Goal: Task Accomplishment & Management: Use online tool/utility

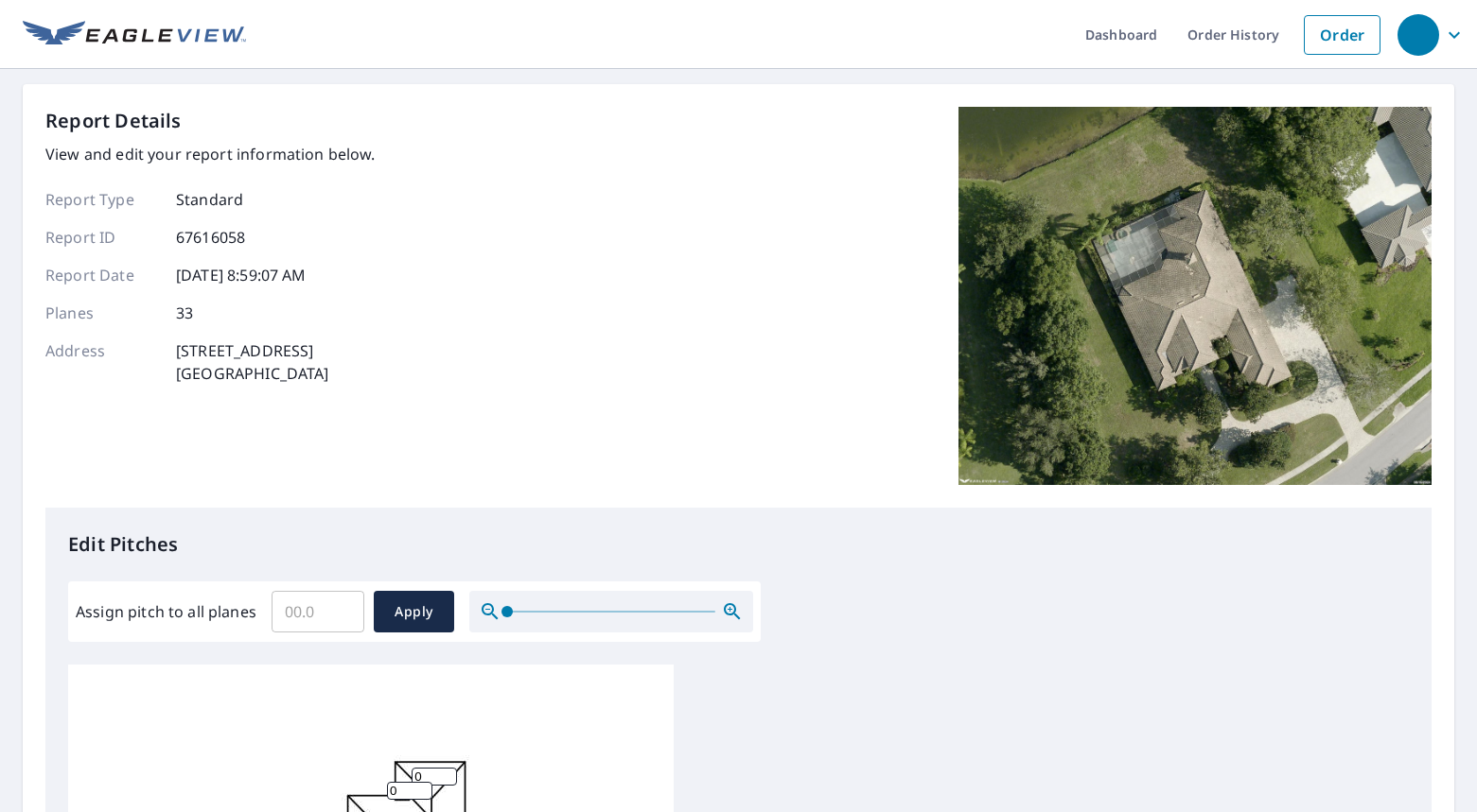
drag, startPoint x: 287, startPoint y: 616, endPoint x: 296, endPoint y: 626, distance: 13.5
click at [287, 616] on input "Assign pitch to all planes" at bounding box center [318, 612] width 92 height 53
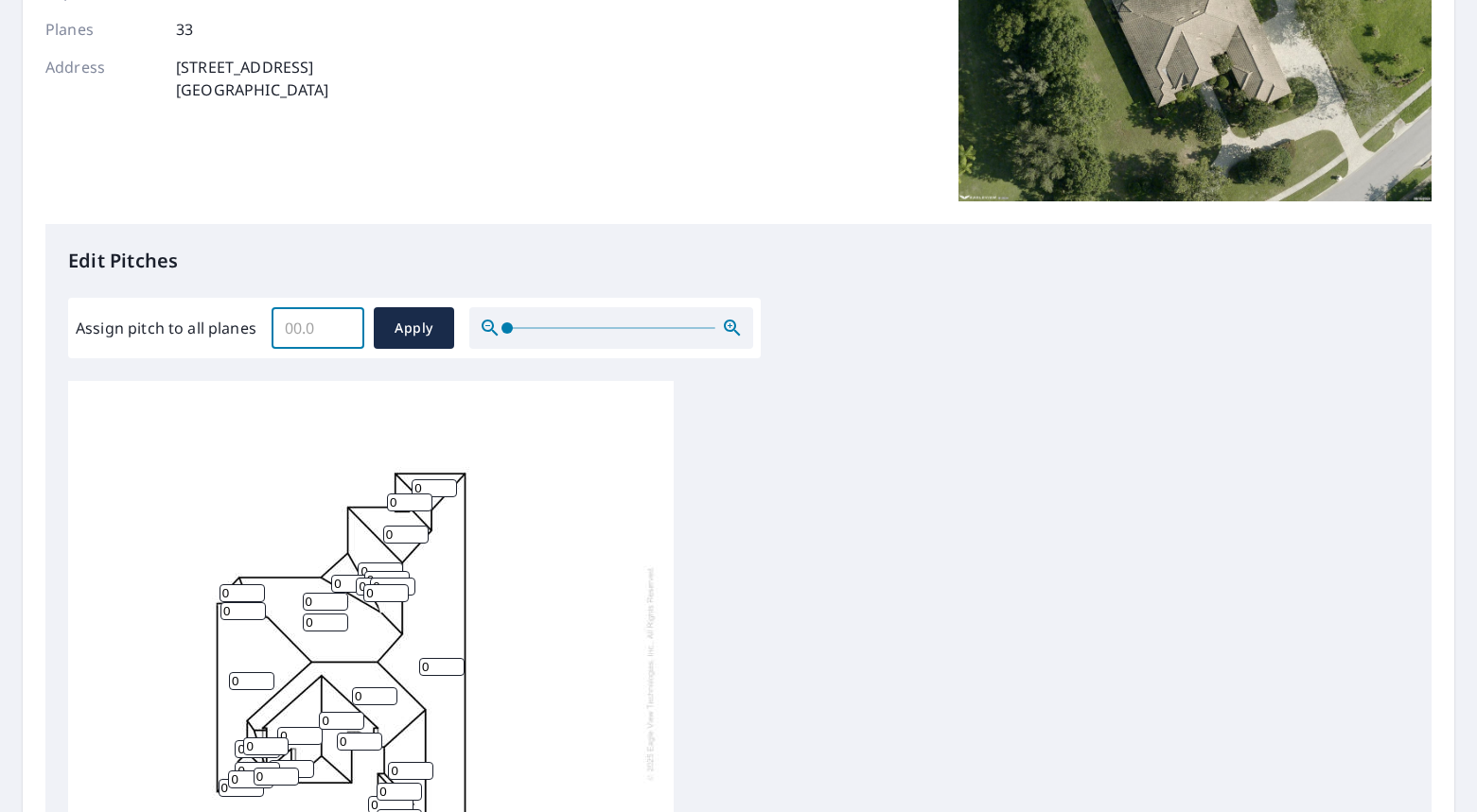
scroll to position [19, 0]
type input "5"
click at [423, 326] on span "Apply" at bounding box center [414, 328] width 50 height 24
type input "5"
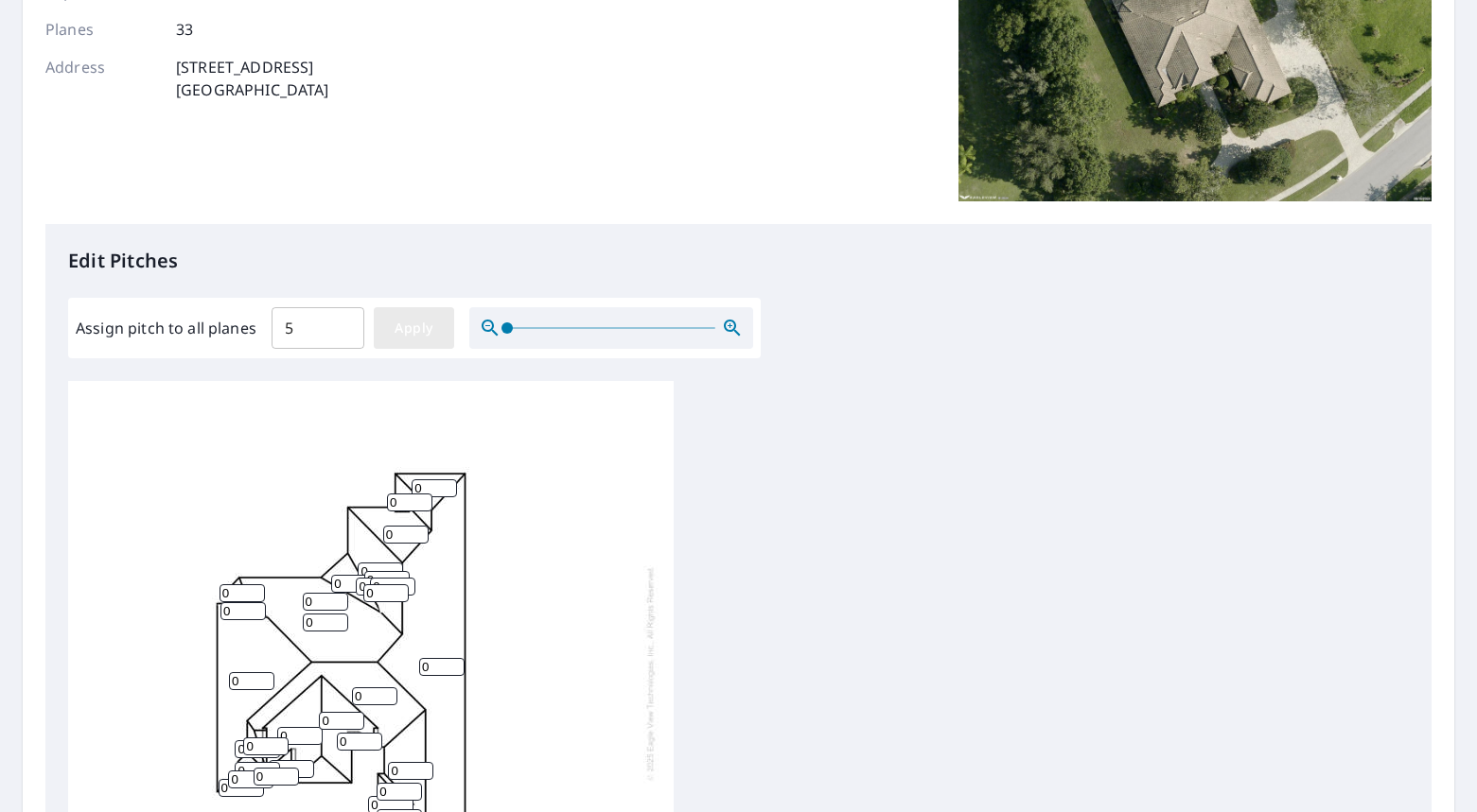
type input "5"
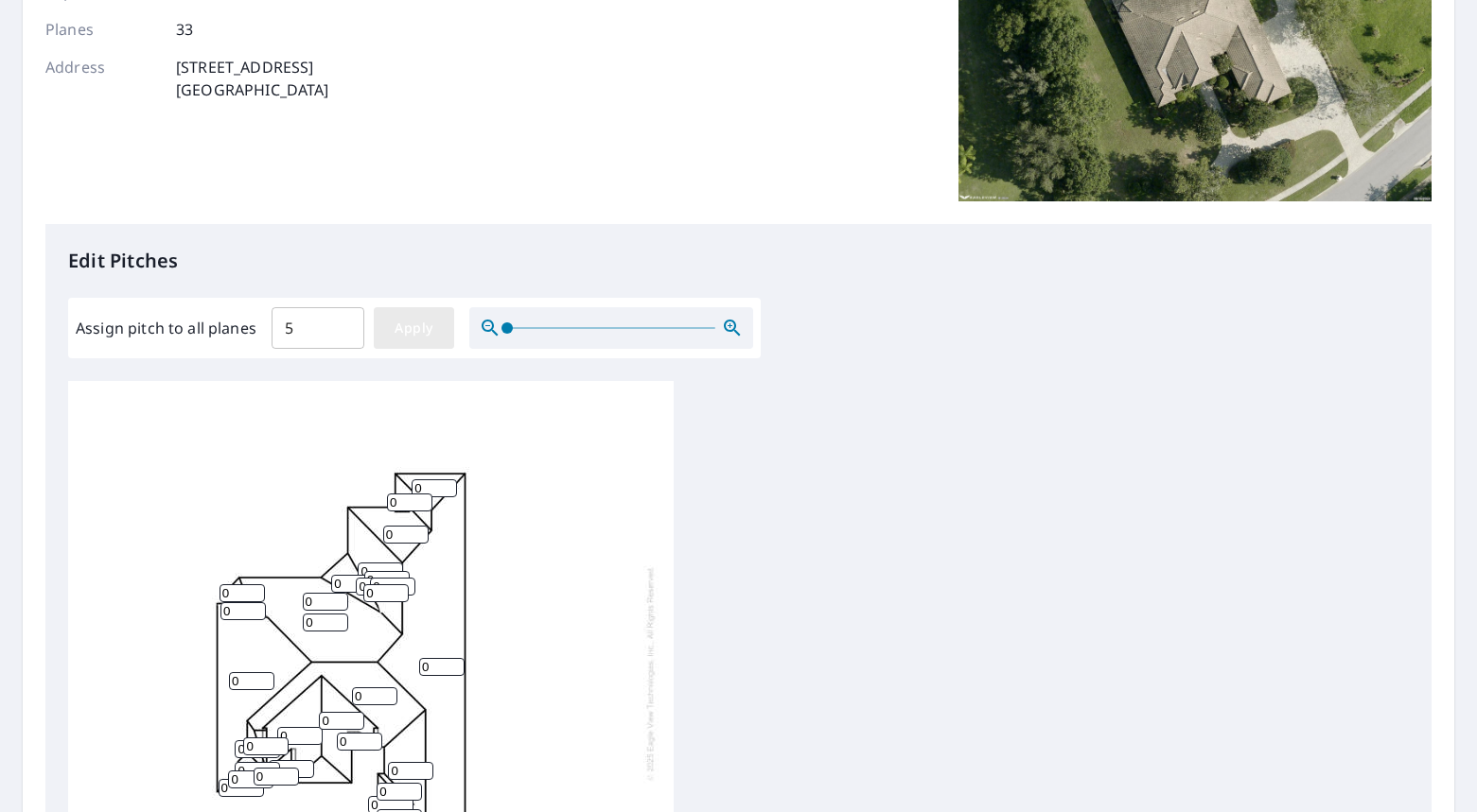
type input "5"
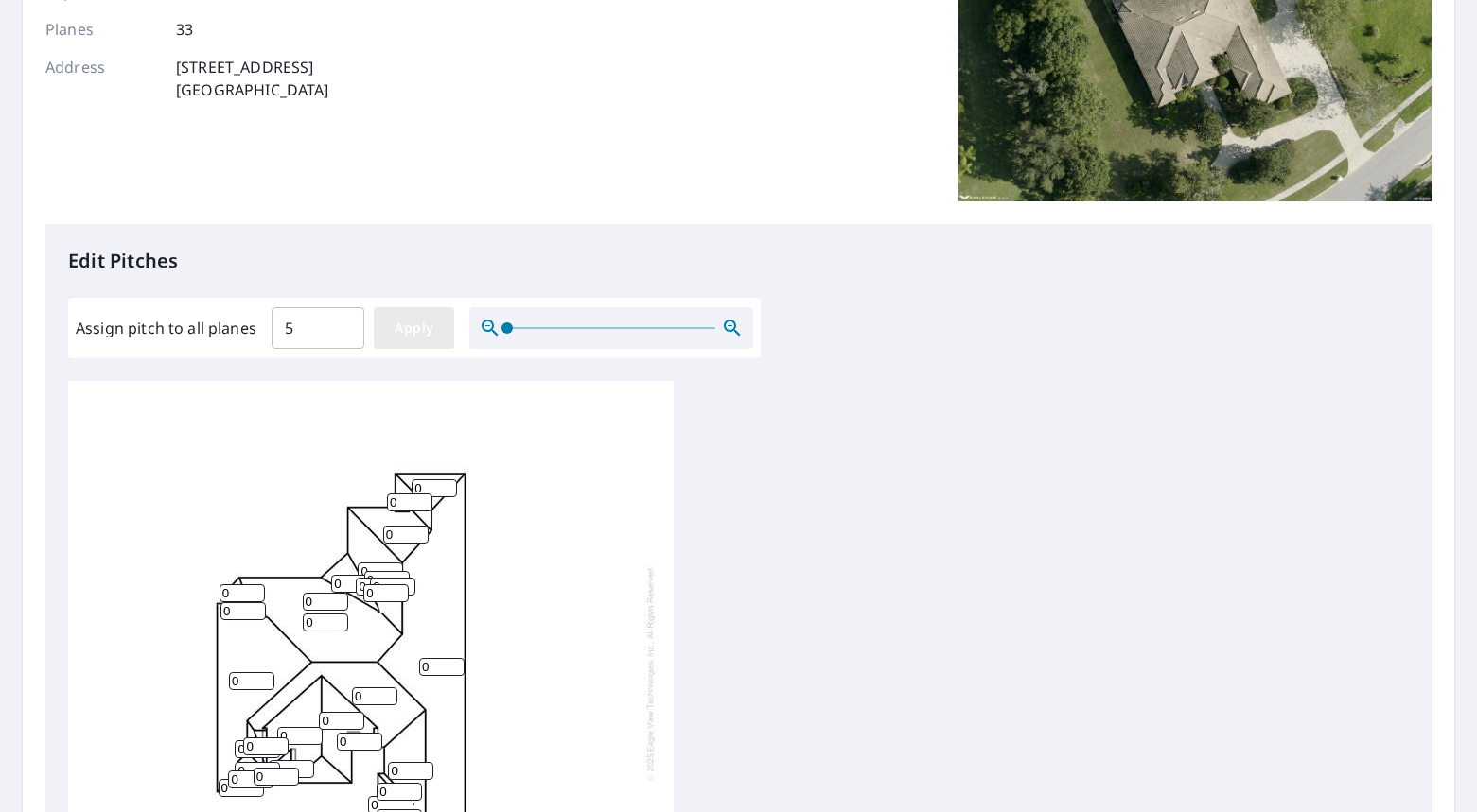
type input "5"
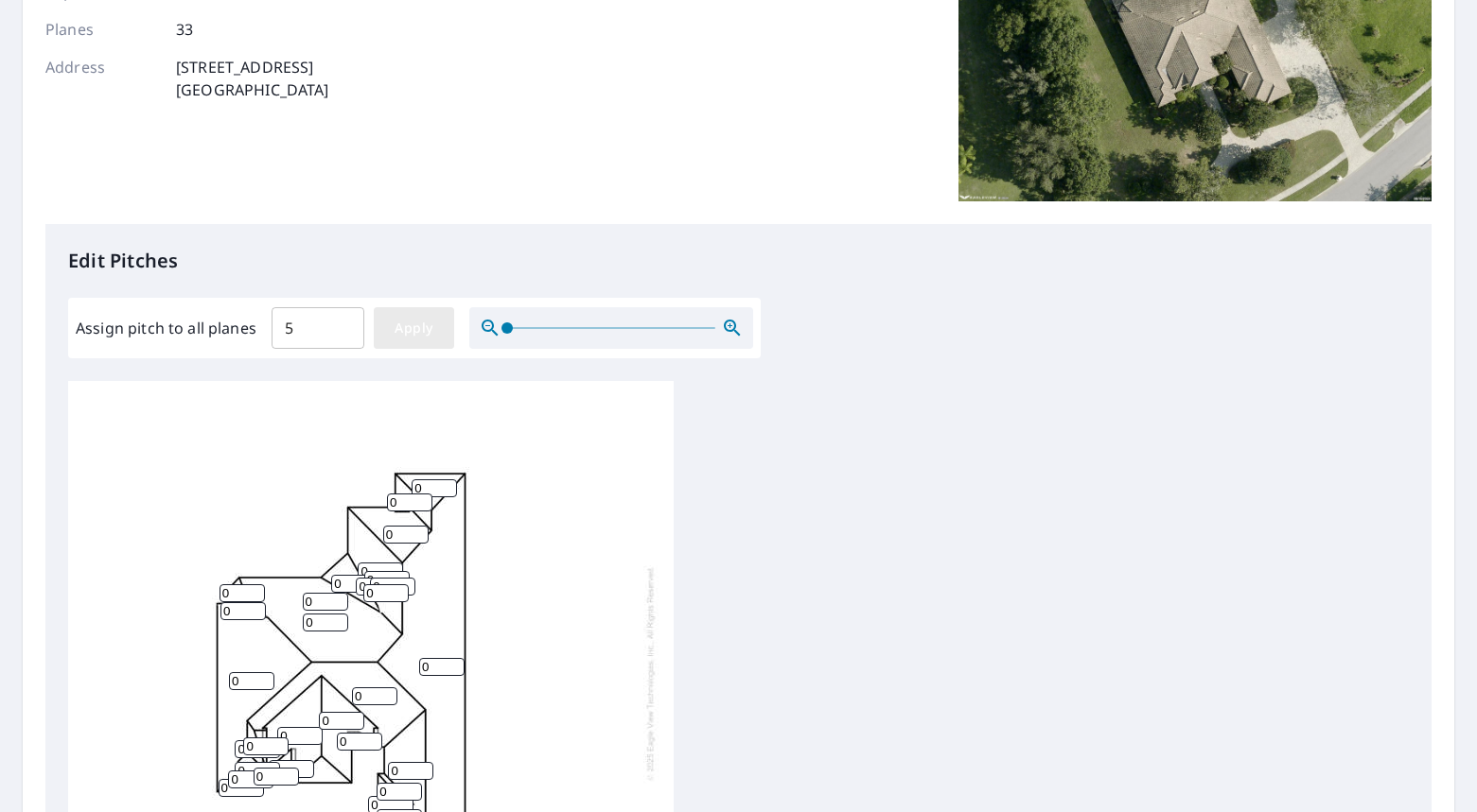
type input "5"
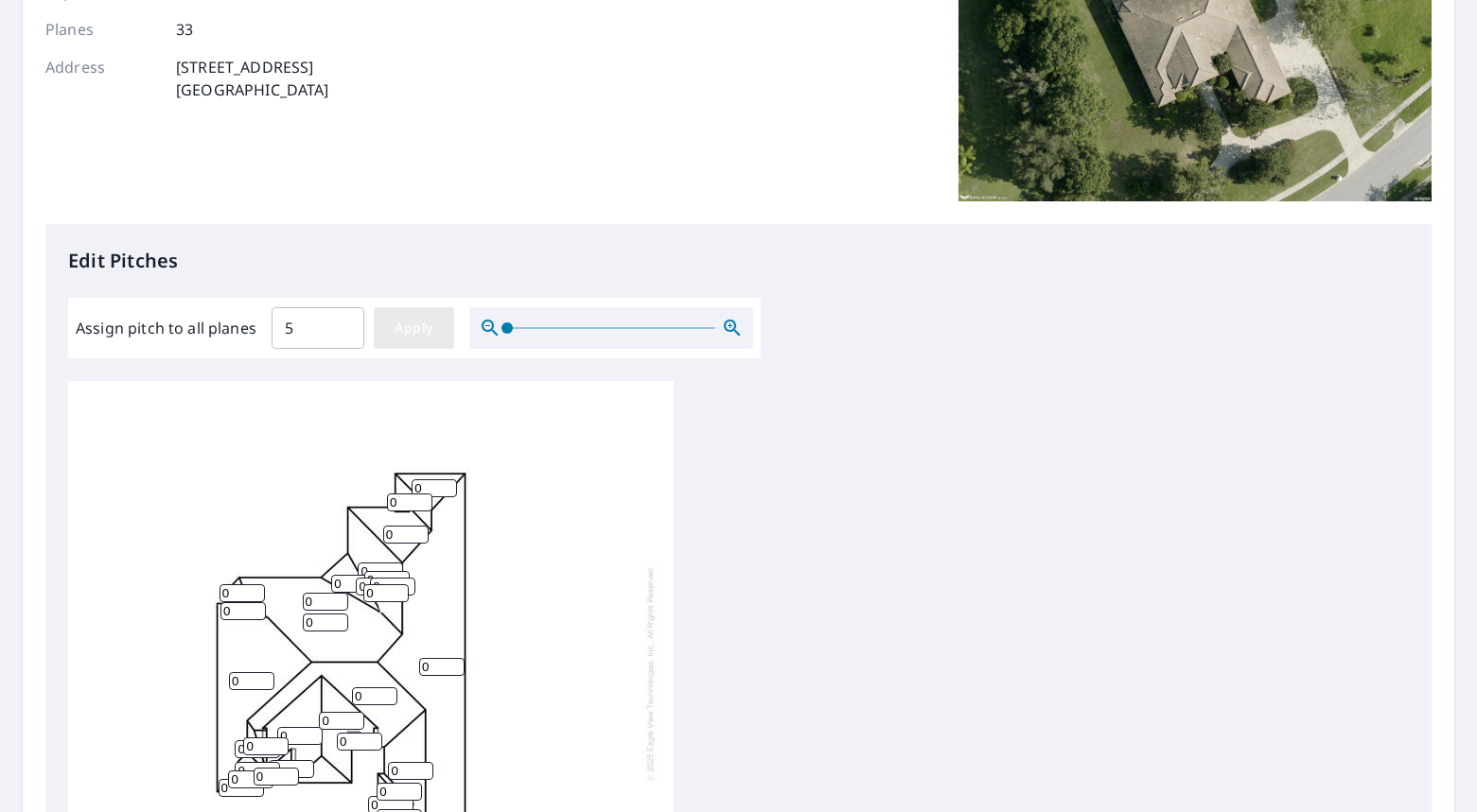
type input "5"
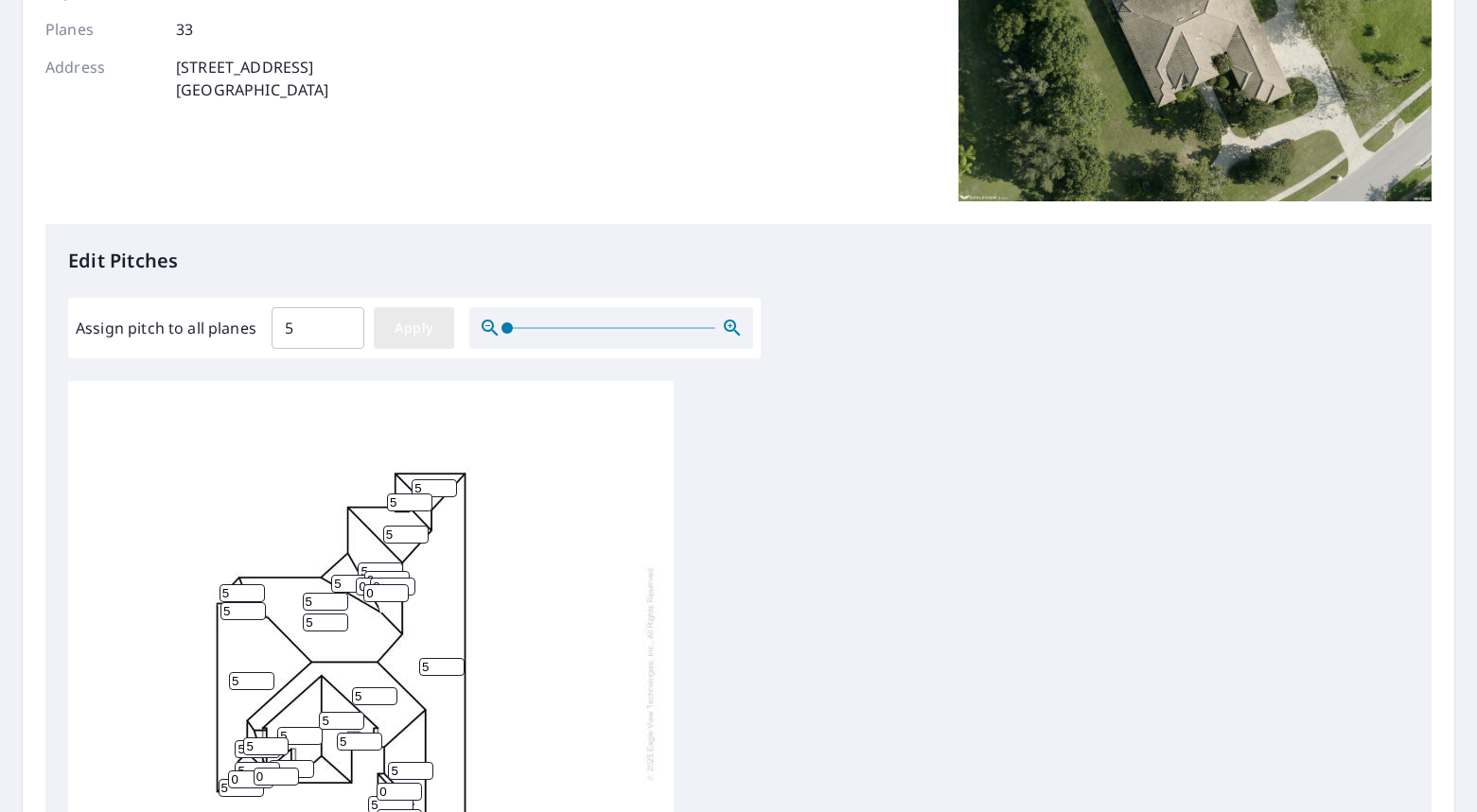
type input "5"
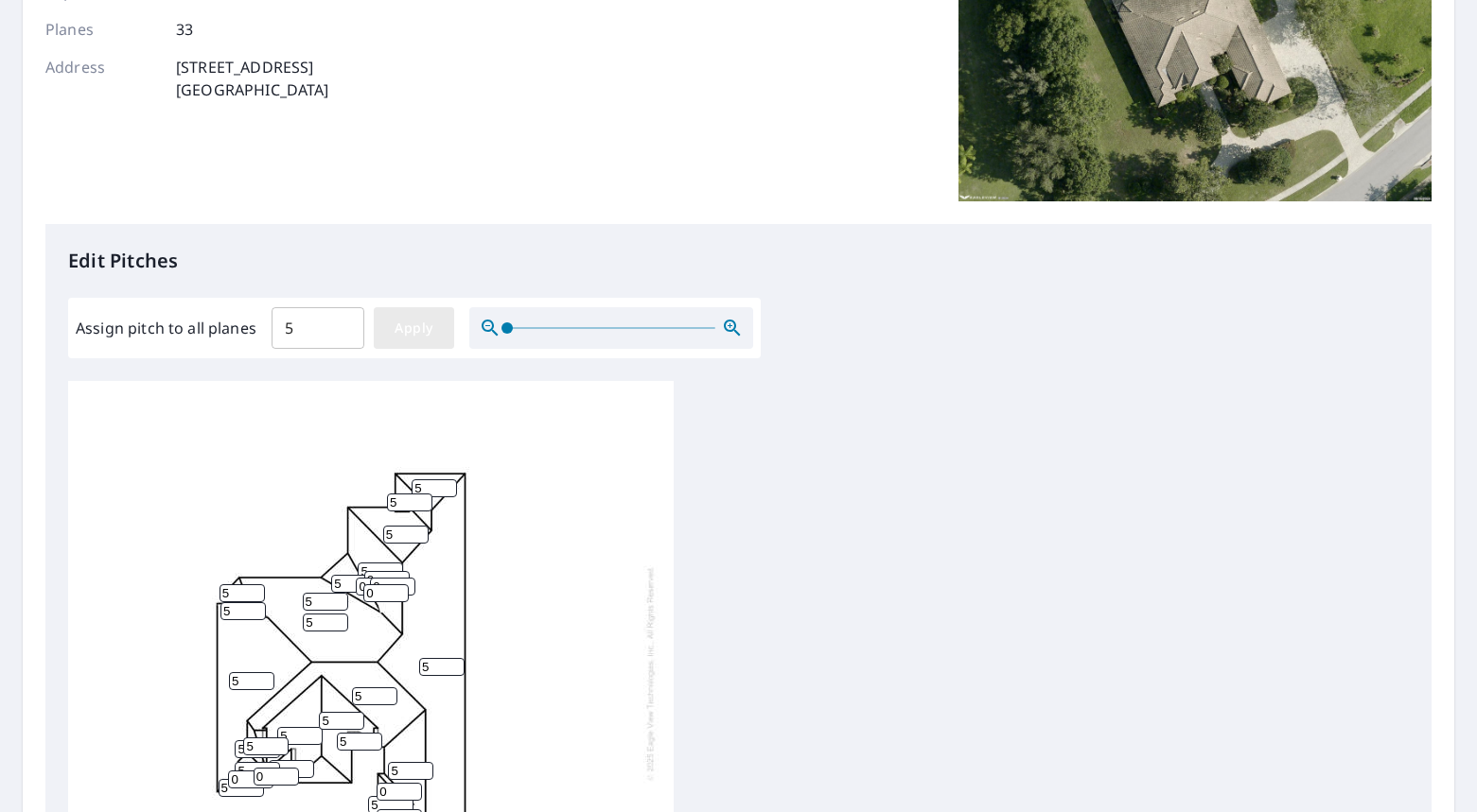
type input "5"
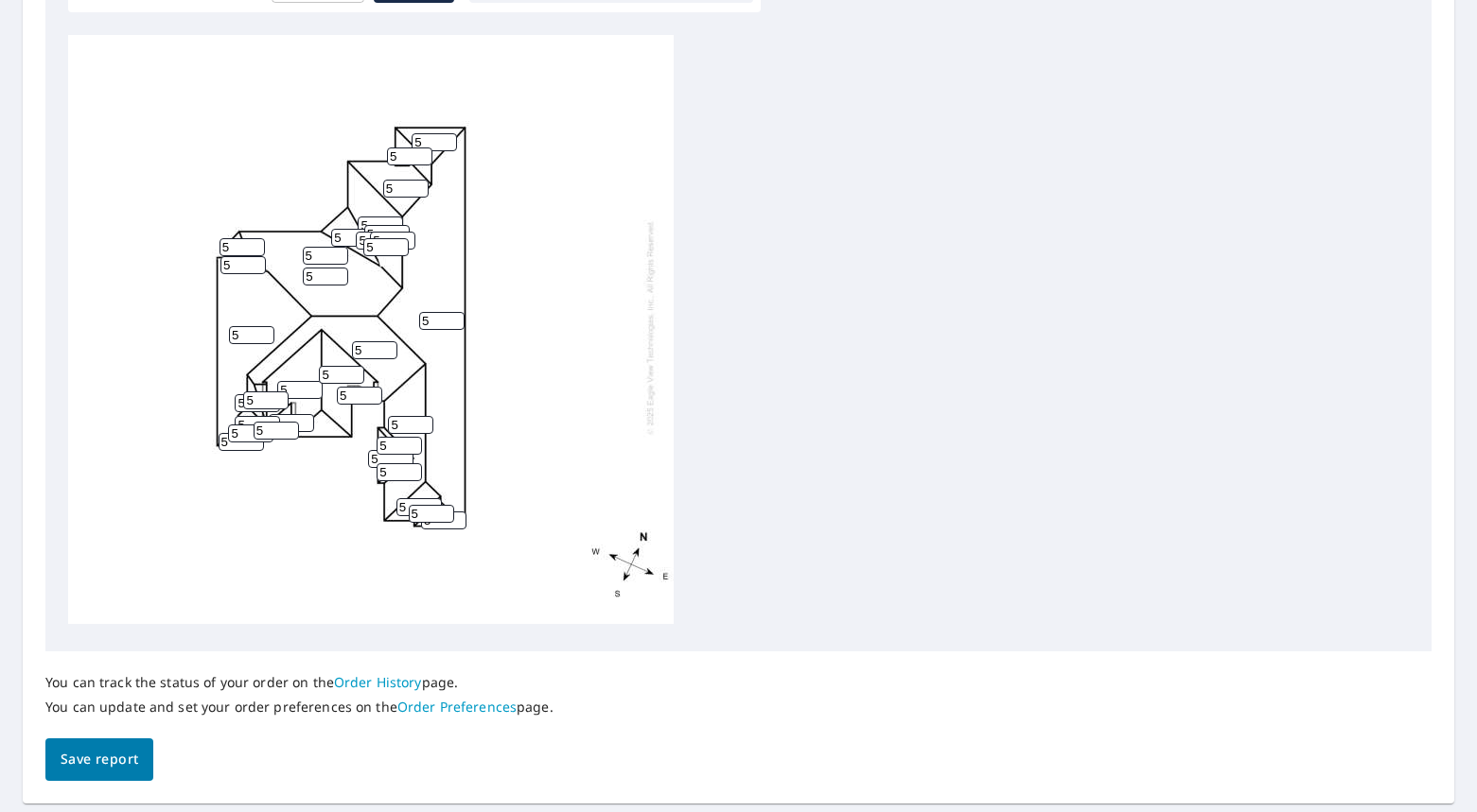
scroll to position [685, 0]
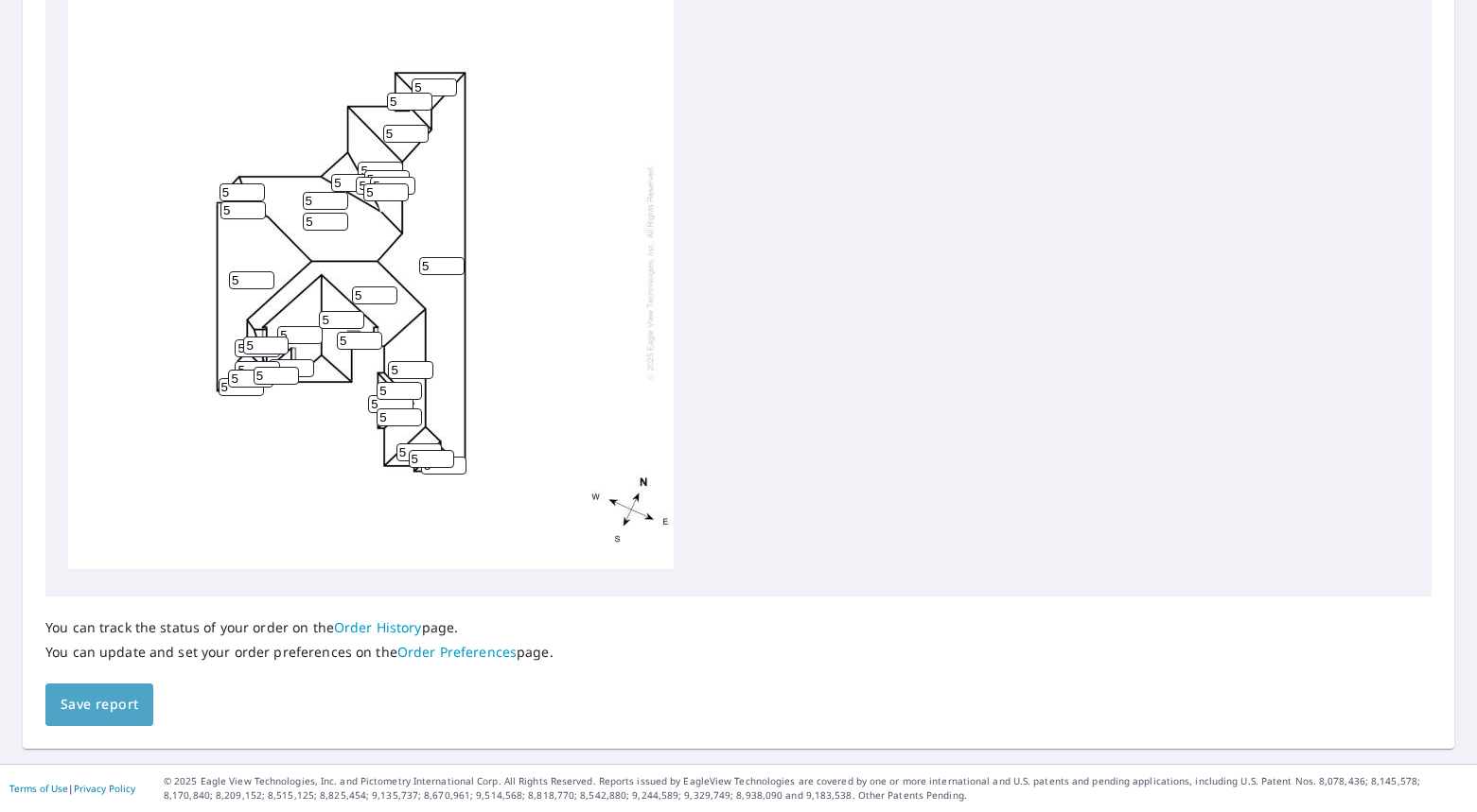
click at [112, 703] on span "Save report" at bounding box center [99, 705] width 78 height 24
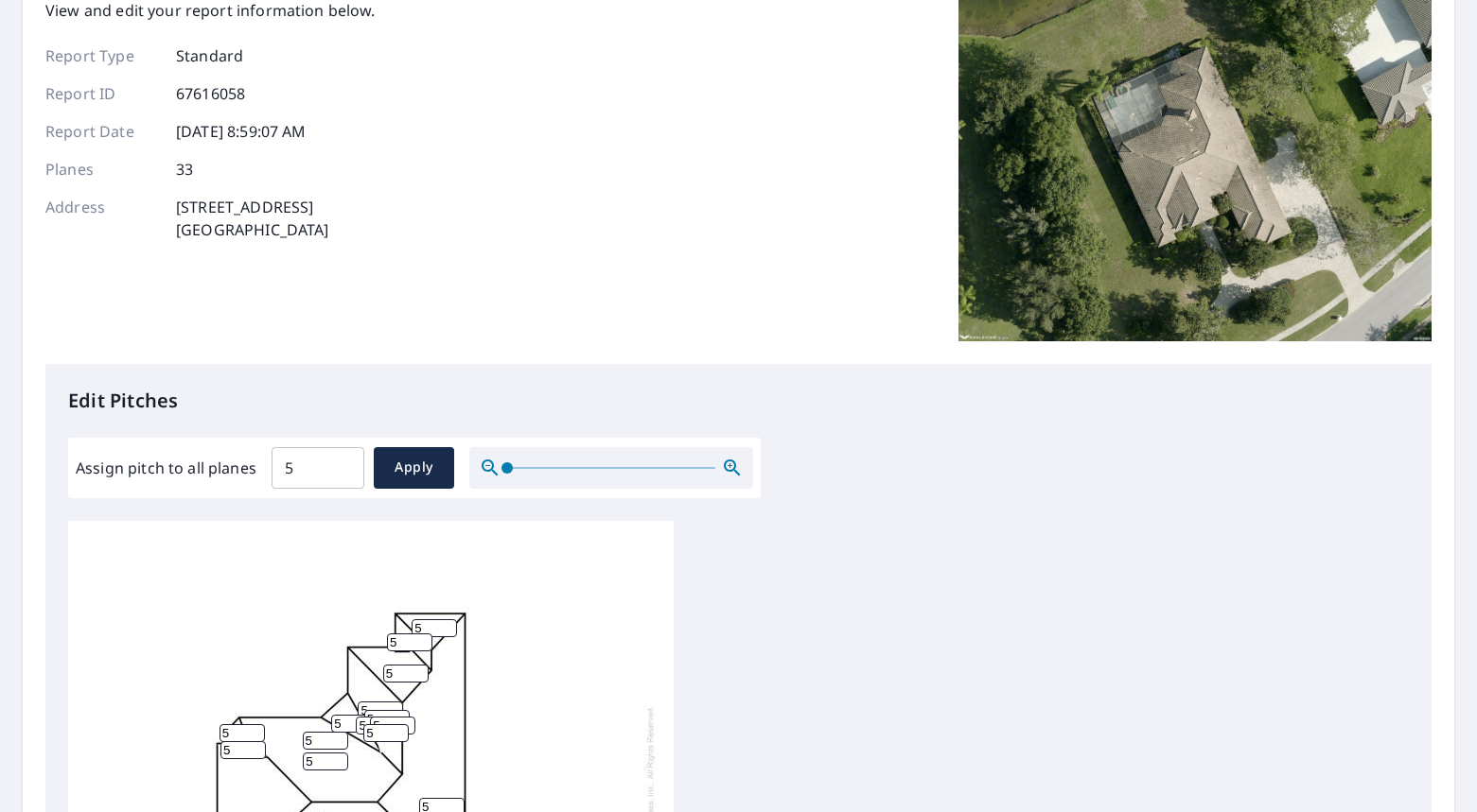
scroll to position [0, 0]
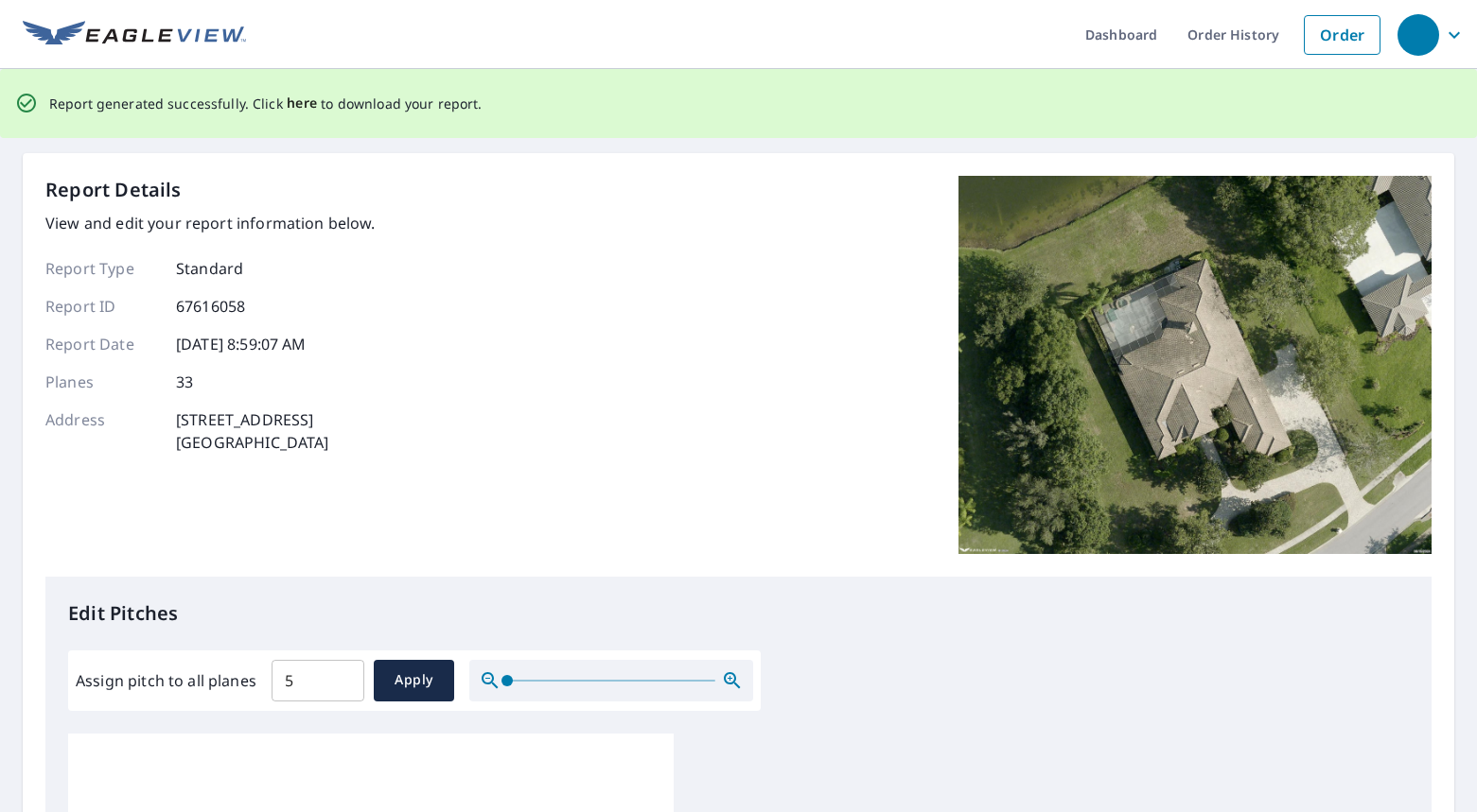
click at [299, 98] on span "here" at bounding box center [303, 103] width 31 height 24
